Goal: Task Accomplishment & Management: Manage account settings

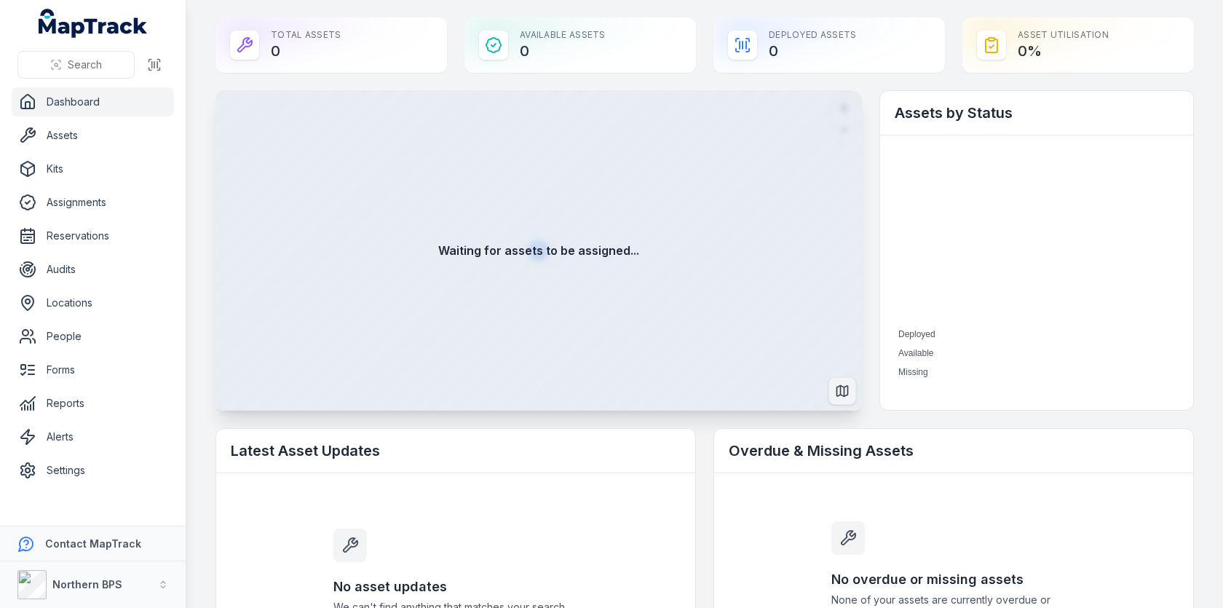
click at [839, 389] on icon "Switch to Map View" at bounding box center [842, 391] width 15 height 15
click at [843, 389] on icon "Switch to Satellite View" at bounding box center [842, 391] width 15 height 15
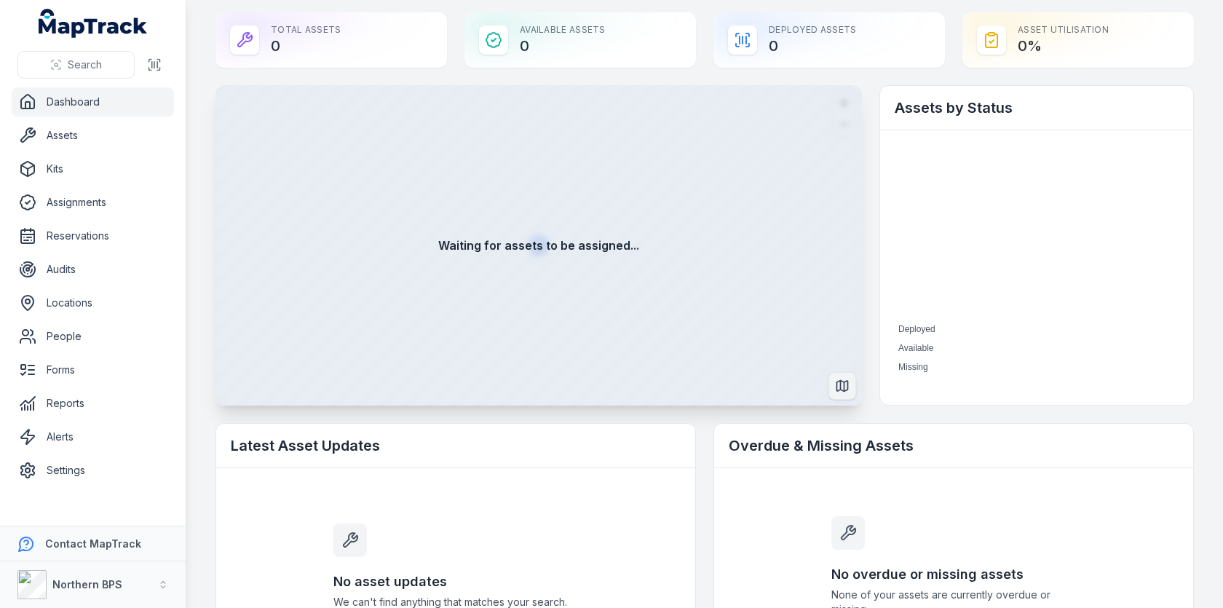
scroll to position [4, 0]
click at [552, 250] on strong "Waiting for assets to be assigned..." at bounding box center [538, 245] width 201 height 17
click at [792, 223] on div "Waiting for assets to be assigned..." at bounding box center [538, 246] width 646 height 320
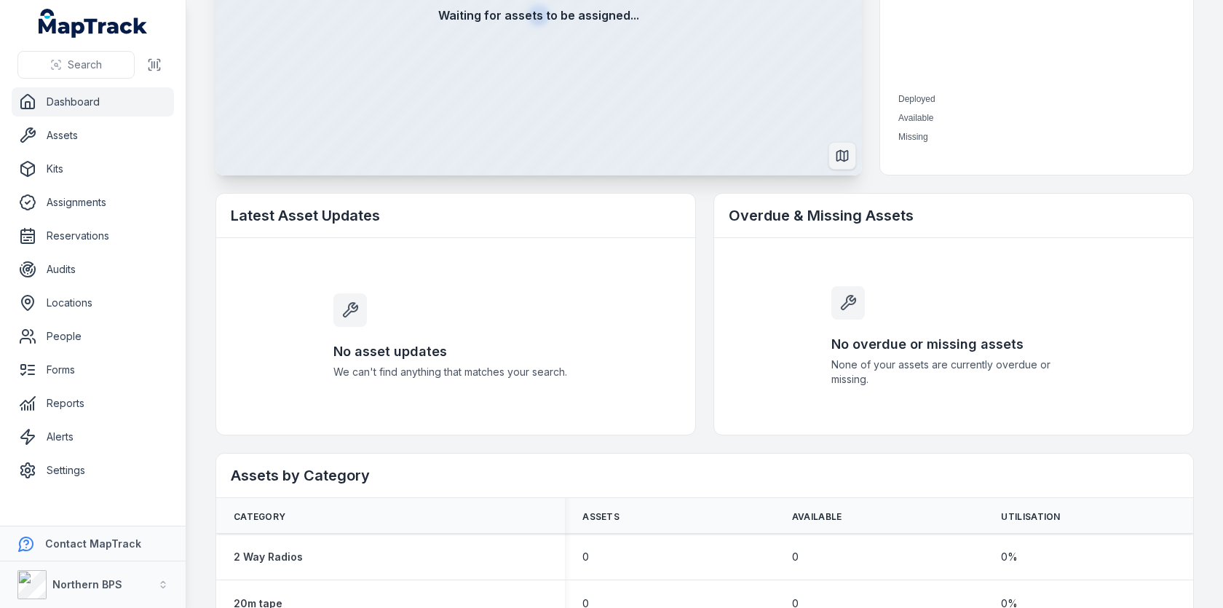
scroll to position [0, 0]
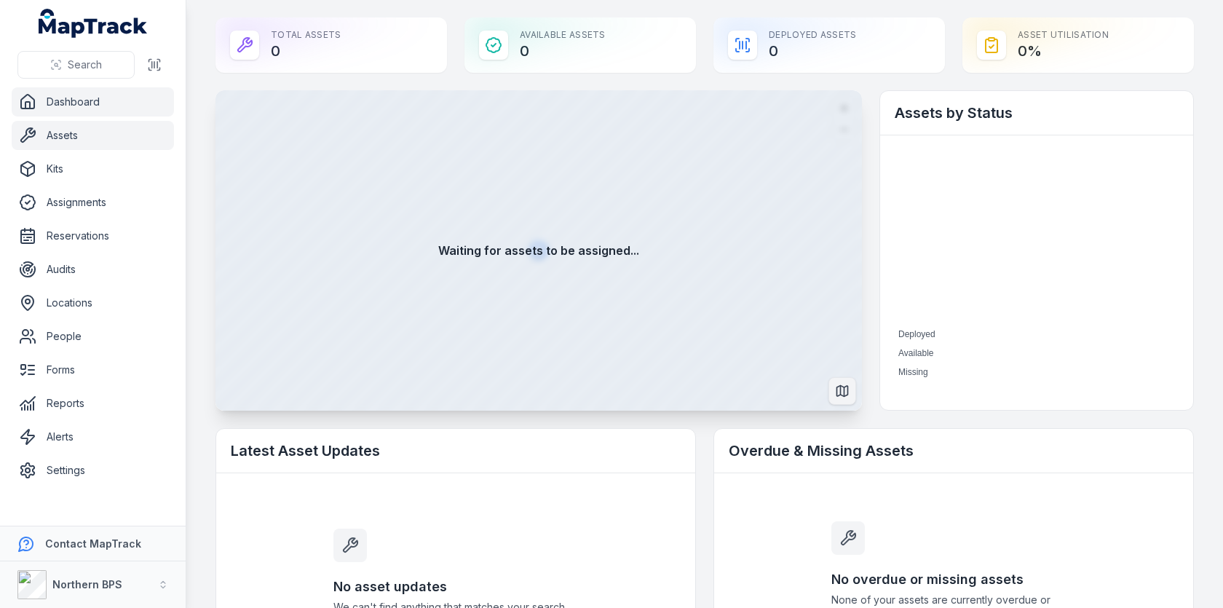
click at [116, 138] on link "Assets" at bounding box center [93, 135] width 162 height 29
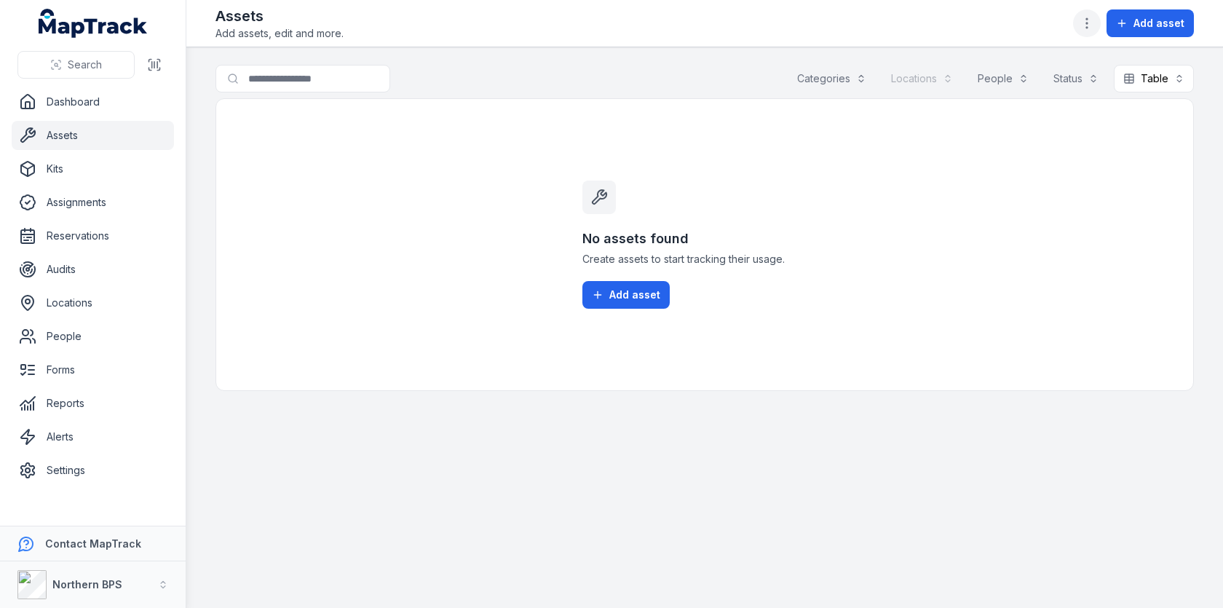
click at [1090, 21] on icon "button" at bounding box center [1086, 23] width 15 height 15
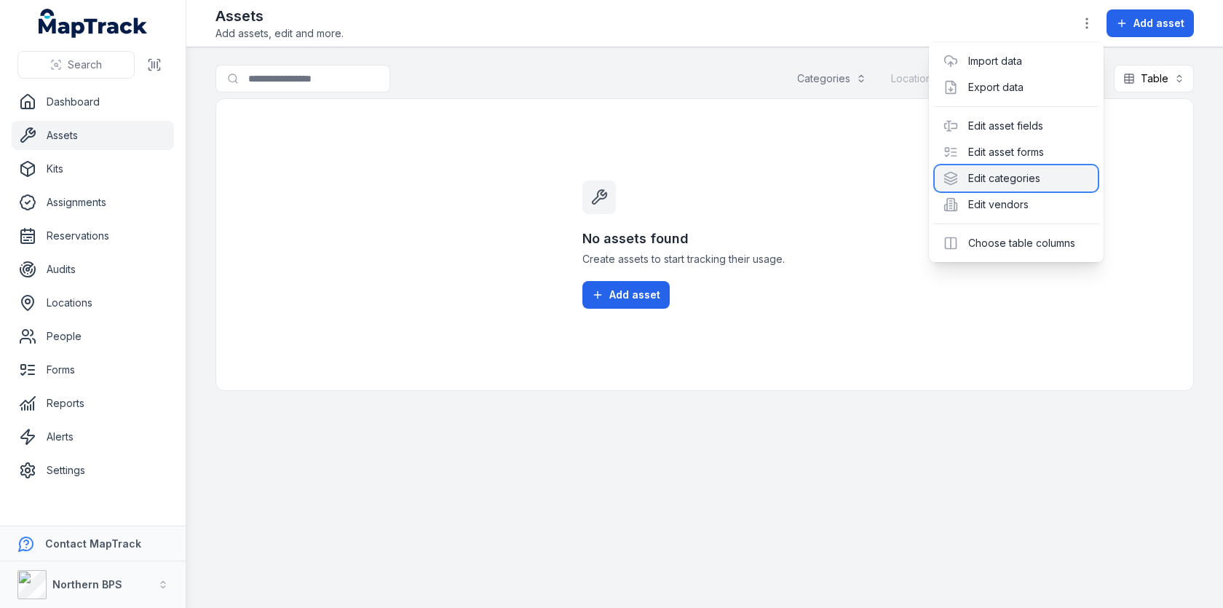
click at [994, 175] on div "Edit categories" at bounding box center [1016, 178] width 163 height 26
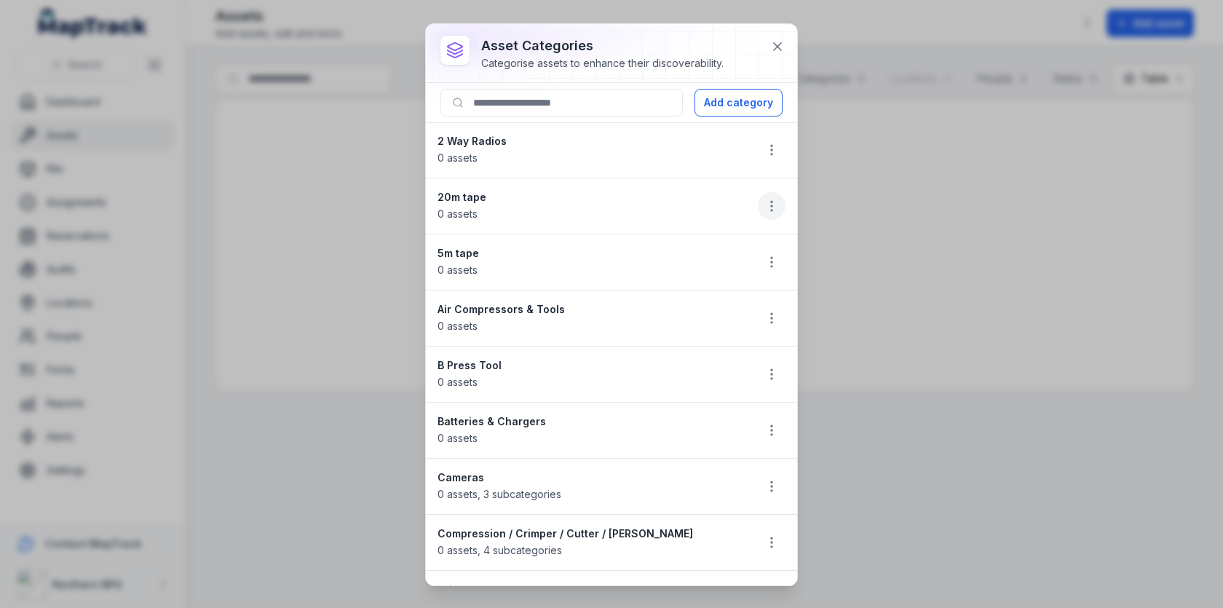
click at [778, 207] on icon "button" at bounding box center [771, 206] width 15 height 15
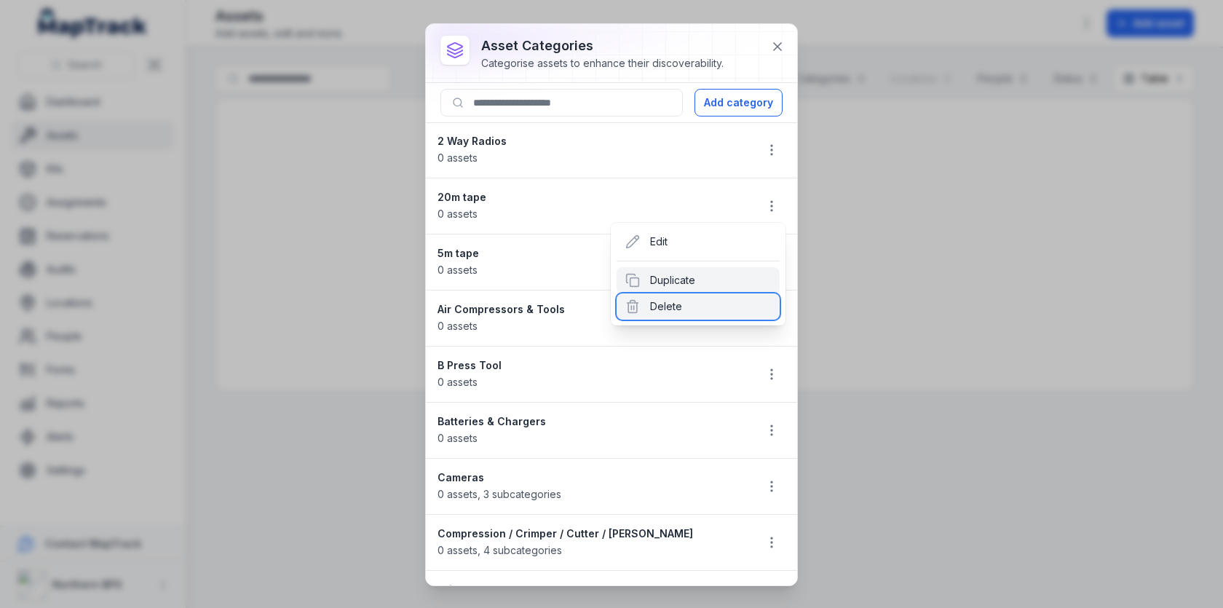
click at [729, 296] on div "Delete" at bounding box center [698, 306] width 163 height 26
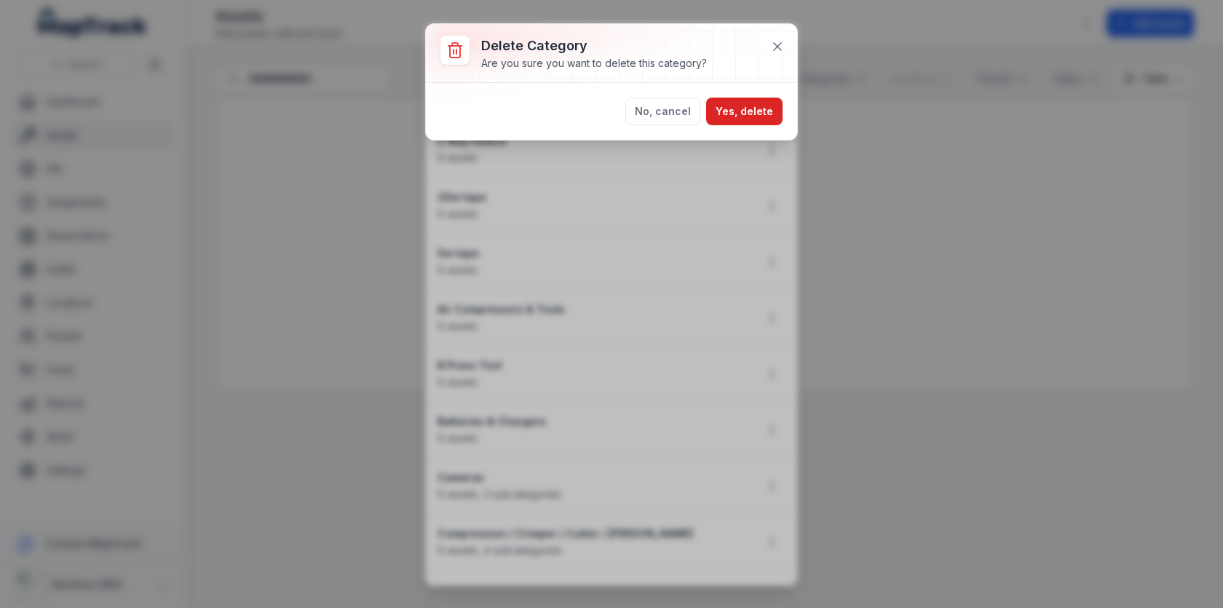
click at [764, 131] on div "No, cancel Yes, delete" at bounding box center [611, 111] width 371 height 57
click at [764, 117] on button "Yes, delete" at bounding box center [744, 112] width 76 height 28
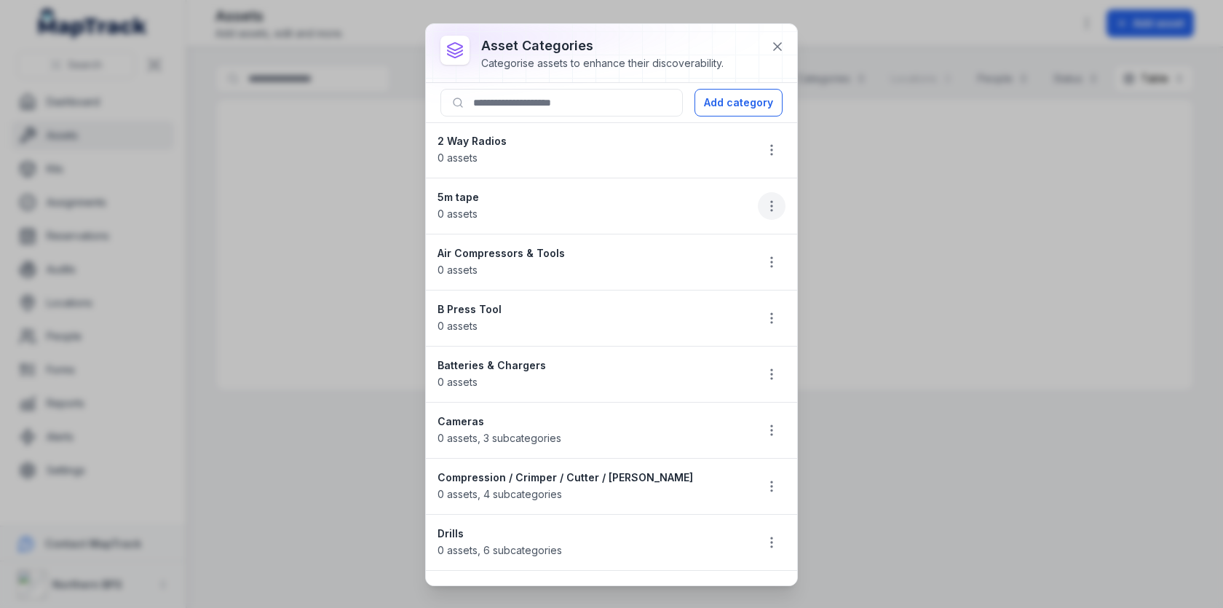
click at [771, 211] on button "button" at bounding box center [772, 206] width 28 height 28
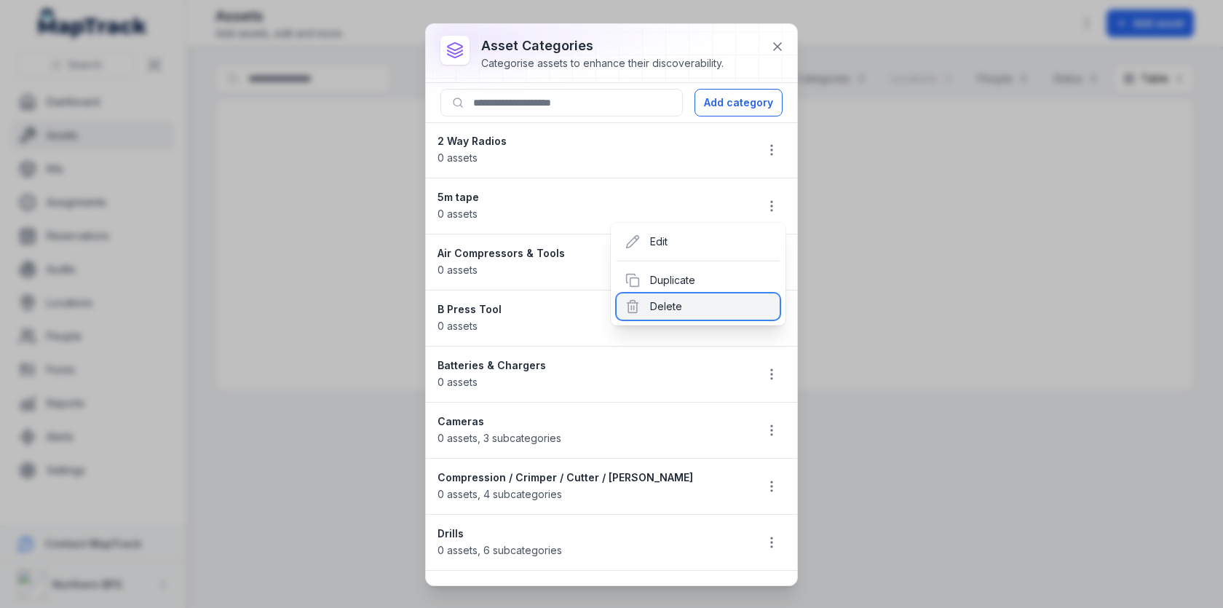
click at [749, 304] on div "Delete" at bounding box center [698, 306] width 163 height 26
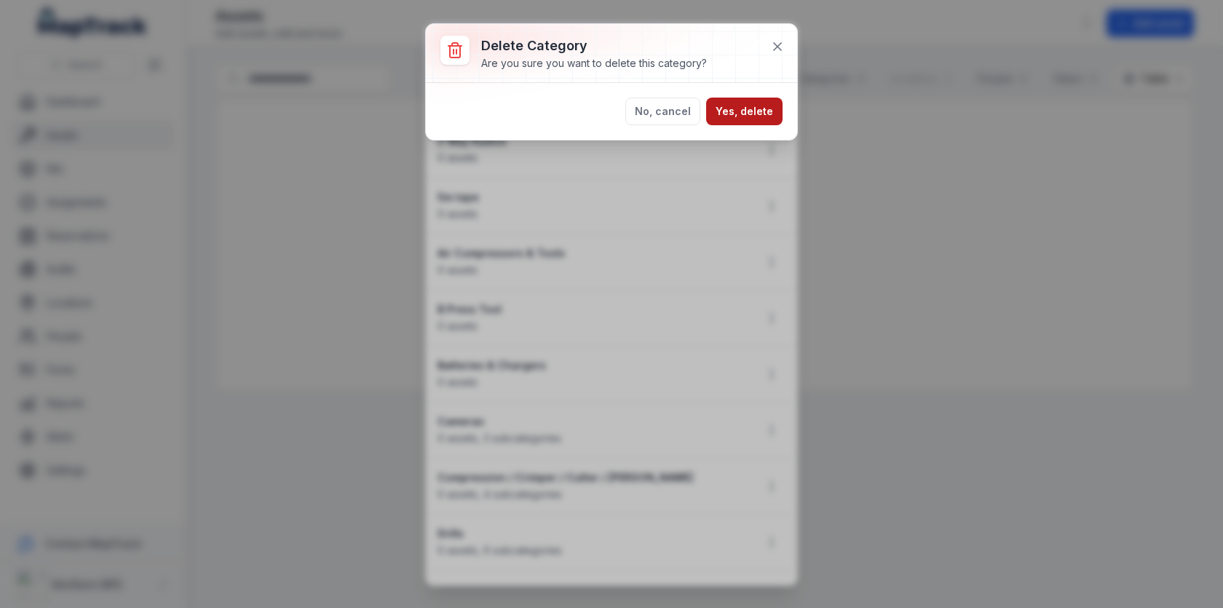
click at [764, 113] on button "Yes, delete" at bounding box center [744, 112] width 76 height 28
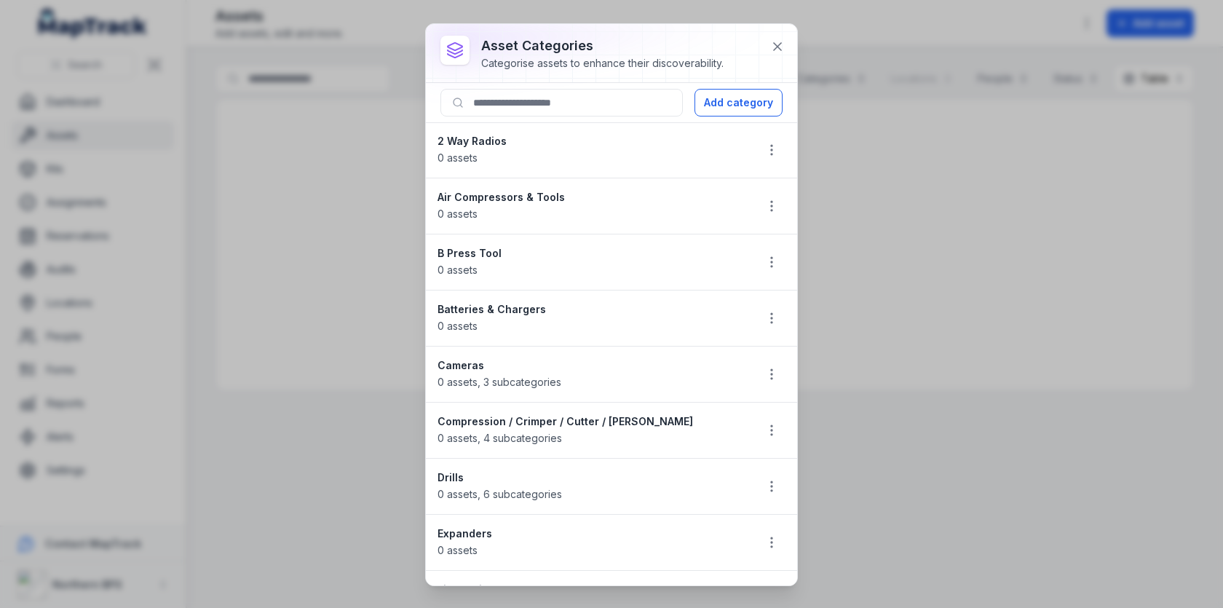
click at [304, 184] on div "asset categories Categorise assets to enhance their discoverability. Add catego…" at bounding box center [611, 304] width 1223 height 608
click at [774, 44] on icon at bounding box center [777, 46] width 15 height 15
